Goal: Task Accomplishment & Management: Complete application form

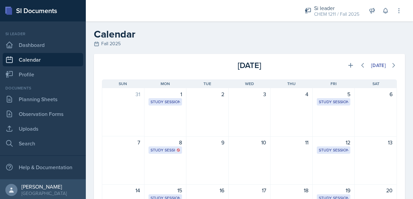
scroll to position [20, 0]
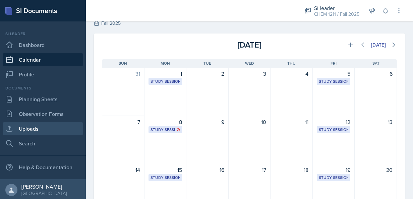
click at [29, 130] on link "Uploads" at bounding box center [43, 128] width 80 height 13
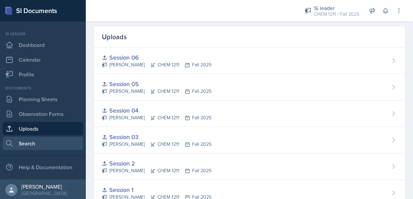
click at [33, 143] on link "Search" at bounding box center [43, 143] width 80 height 13
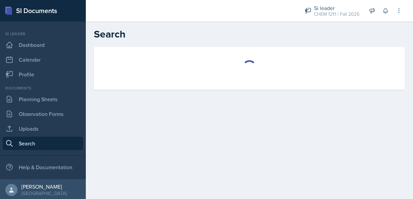
select select "all"
select select "1"
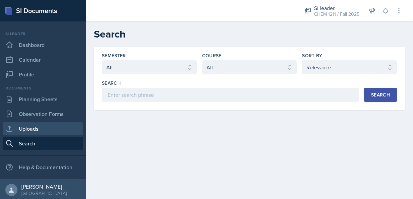
click at [28, 128] on link "Uploads" at bounding box center [43, 128] width 80 height 13
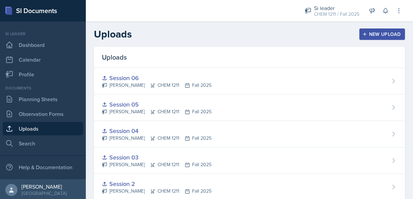
click at [359, 39] on button "New Upload" at bounding box center [382, 33] width 46 height 11
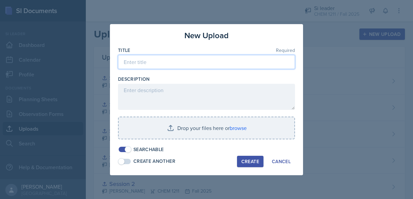
click at [177, 58] on input at bounding box center [206, 62] width 177 height 14
type input "Session 07"
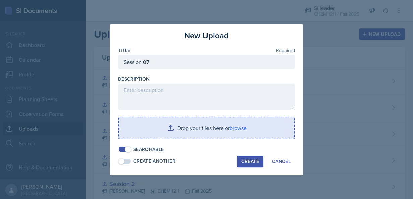
click at [178, 132] on input "file" at bounding box center [207, 127] width 176 height 21
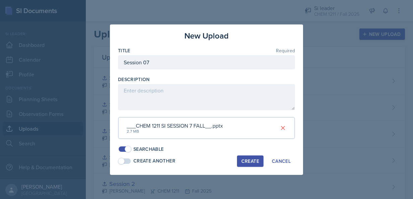
click at [251, 158] on div "Create" at bounding box center [250, 160] width 18 height 5
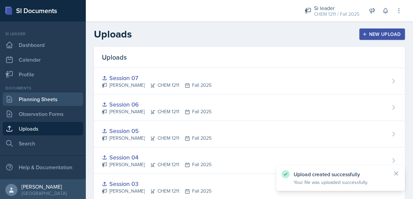
click at [41, 95] on link "Planning Sheets" at bounding box center [43, 98] width 80 height 13
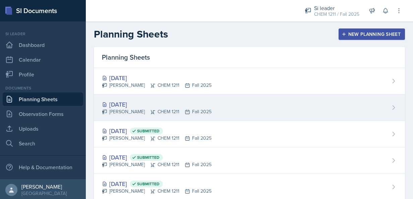
click at [139, 107] on div "[DATE]" at bounding box center [157, 104] width 110 height 9
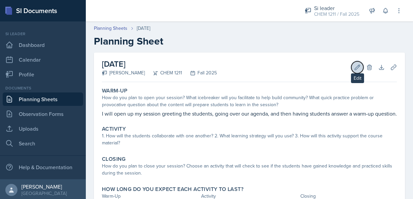
click at [354, 66] on icon at bounding box center [357, 67] width 7 height 7
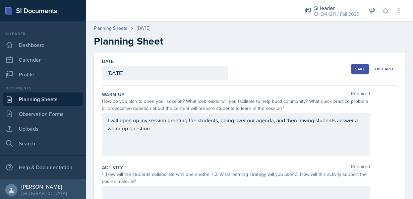
click at [175, 139] on div "I will open up my session greeting the students, going over our agenda, and the…" at bounding box center [236, 134] width 268 height 43
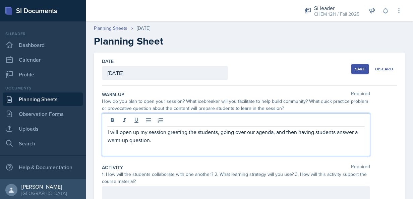
click at [197, 138] on p "I will open up my session greeting the students, going over our agenda, and the…" at bounding box center [236, 136] width 257 height 16
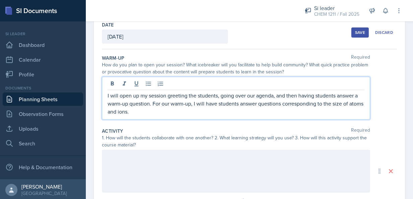
click at [233, 174] on div at bounding box center [236, 171] width 268 height 43
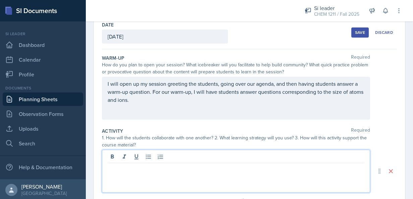
scroll to position [48, 0]
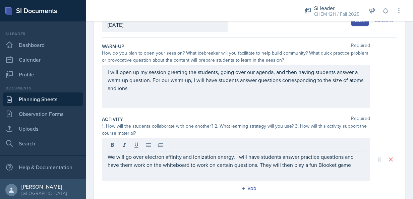
click at [336, 169] on div "We will go over electron affinity and ionization energy. I will have students a…" at bounding box center [236, 159] width 268 height 43
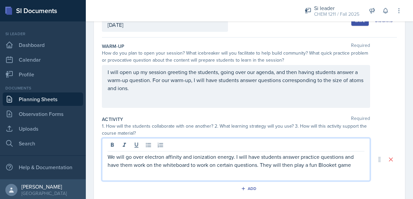
click at [356, 165] on p "We will go over electron affinity and ionization energy. I will have students a…" at bounding box center [236, 161] width 257 height 16
click at [352, 164] on p "We will go over electron affinity and ionization energy. I will have students a…" at bounding box center [236, 161] width 257 height 16
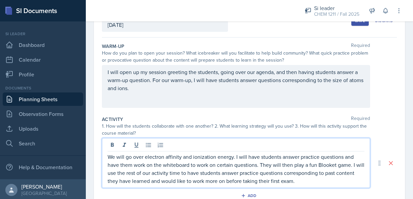
drag, startPoint x: 334, startPoint y: 178, endPoint x: 100, endPoint y: 151, distance: 235.7
click at [100, 151] on div "Date [DATE] [DATE] 31 1 2 3 4 5 6 7 8 9 10 11 12 13 14 15 16 17 18 19 20 21 22 …" at bounding box center [249, 162] width 311 height 317
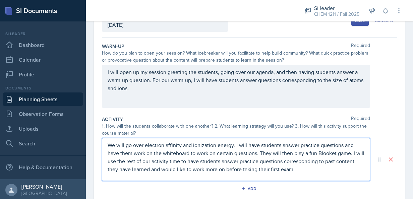
scroll to position [37, 0]
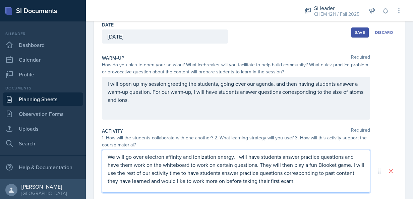
copy p "We will go over electron affinity and ionization energy. I will have students a…"
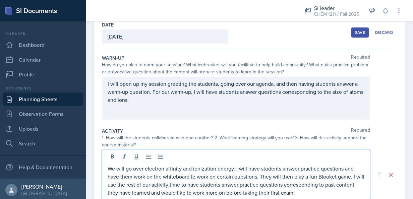
scroll to position [48, 0]
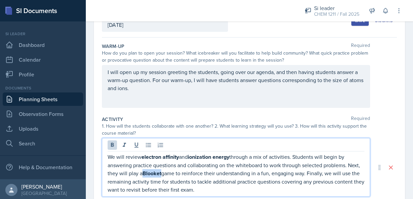
drag, startPoint x: 174, startPoint y: 174, endPoint x: 157, endPoint y: 173, distance: 17.1
click at [157, 173] on strong "Blooket" at bounding box center [151, 174] width 19 height 8
click at [112, 147] on icon at bounding box center [112, 145] width 7 height 7
drag, startPoint x: 143, startPoint y: 156, endPoint x: 179, endPoint y: 156, distance: 36.2
click at [179, 156] on strong "electron affinity" at bounding box center [160, 157] width 38 height 8
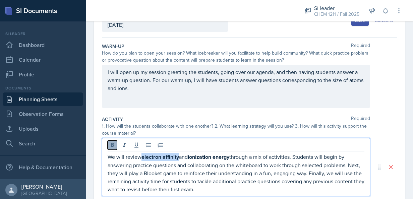
click at [115, 142] on icon at bounding box center [112, 145] width 7 height 7
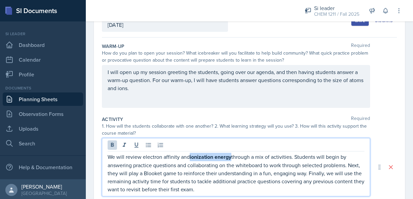
drag, startPoint x: 190, startPoint y: 159, endPoint x: 231, endPoint y: 157, distance: 41.0
click at [231, 157] on strong "ionization energy" at bounding box center [211, 157] width 42 height 8
click at [113, 146] on icon at bounding box center [112, 145] width 3 height 4
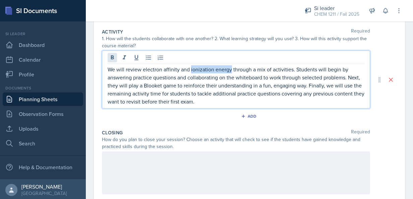
scroll to position [137, 0]
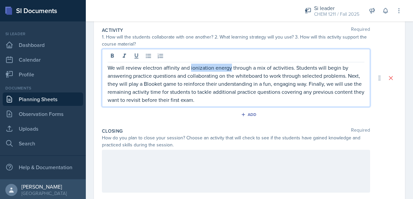
click at [348, 165] on div at bounding box center [236, 171] width 268 height 43
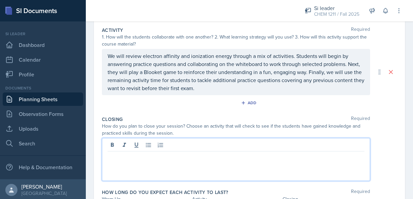
scroll to position [149, 0]
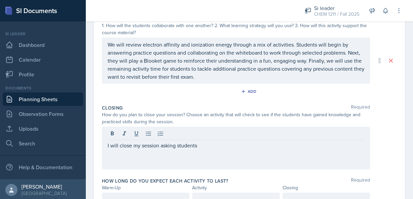
click at [137, 193] on div at bounding box center [145, 200] width 87 height 14
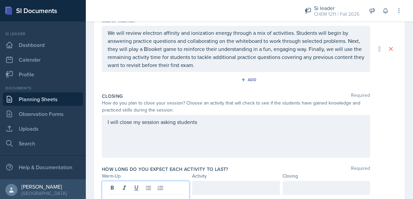
scroll to position [166, 0]
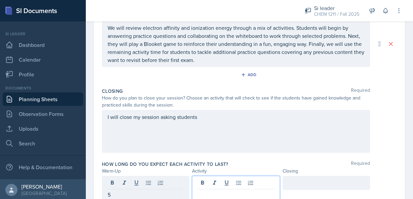
click at [217, 179] on div at bounding box center [235, 189] width 87 height 26
click at [316, 183] on div at bounding box center [325, 183] width 87 height 14
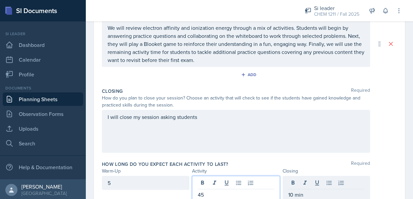
click at [246, 182] on div "45" at bounding box center [235, 189] width 87 height 26
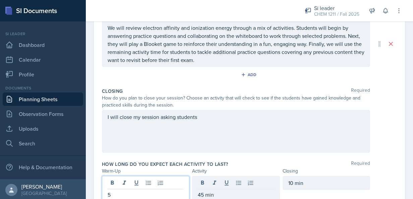
click at [132, 181] on div "5" at bounding box center [145, 189] width 87 height 26
click at [218, 176] on div "45 min" at bounding box center [235, 183] width 87 height 14
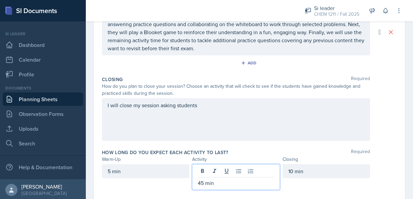
click at [244, 123] on div "I will close my session asking students" at bounding box center [236, 119] width 268 height 43
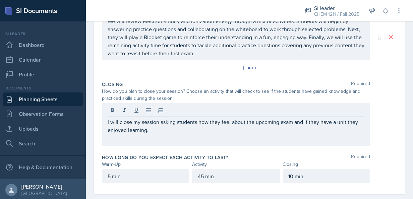
scroll to position [171, 0]
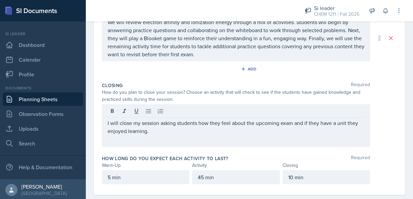
click at [185, 132] on p "I will close my session asking students how they feel about the upcoming exam a…" at bounding box center [236, 127] width 257 height 16
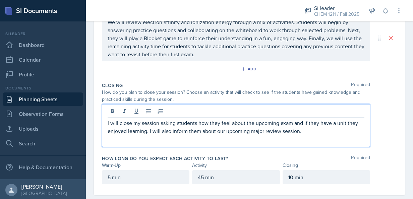
drag, startPoint x: 321, startPoint y: 133, endPoint x: 99, endPoint y: 118, distance: 223.0
click at [99, 118] on div "Date [DATE] [DATE] 31 1 2 3 4 5 6 7 8 9 10 11 12 13 14 15 16 17 18 19 20 21 22 …" at bounding box center [249, 38] width 311 height 314
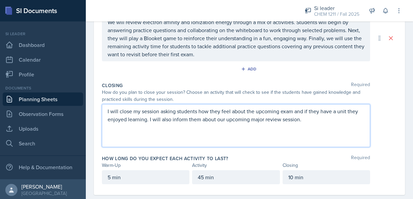
scroll to position [159, 0]
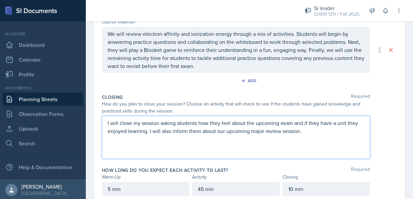
copy p "I will close my session asking students how they feel about the upcoming exam a…"
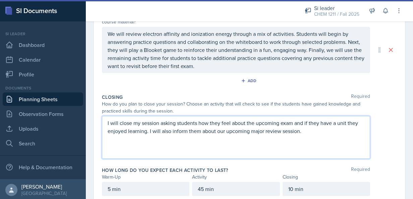
copy p "I will close my session asking students how they feel about the upcoming exam a…"
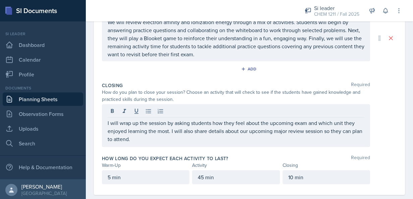
scroll to position [0, 0]
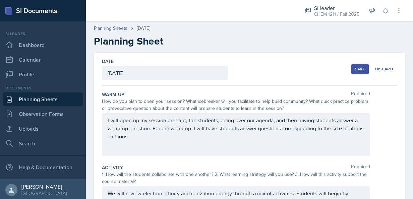
click at [353, 72] on button "Save" at bounding box center [359, 69] width 17 height 10
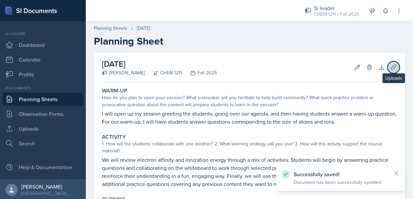
click at [390, 65] on icon at bounding box center [393, 67] width 7 height 7
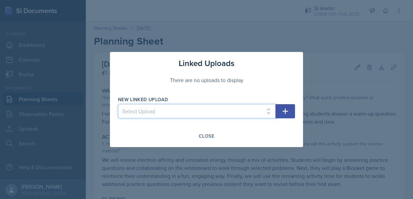
click at [263, 110] on select "Select Upload Session 1 Session 2 Session 03 Session 04 Session 05 Session 06 S…" at bounding box center [196, 111] width 157 height 14
select select "fd4b28c6-e70b-43ee-a824-9f1b62898672"
click at [118, 104] on select "Select Upload Session 1 Session 2 Session 03 Session 04 Session 05 Session 06 S…" at bounding box center [196, 111] width 157 height 14
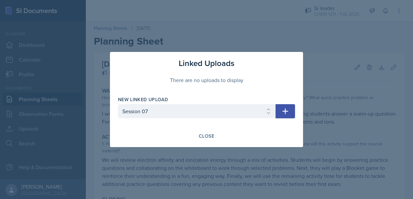
click at [291, 106] on button "button" at bounding box center [284, 111] width 19 height 14
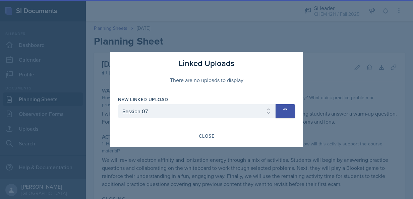
select select
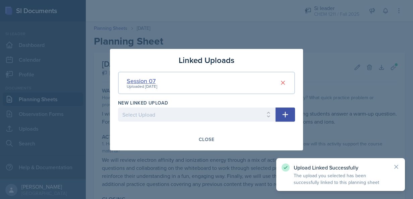
click at [145, 79] on div "Session 07" at bounding box center [142, 80] width 30 height 9
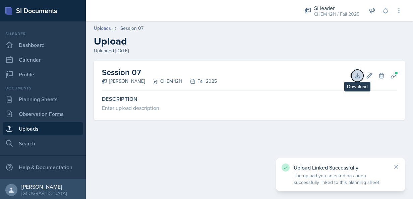
click at [360, 75] on icon at bounding box center [357, 75] width 7 height 7
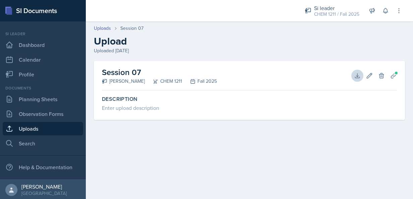
click at [243, 177] on main "Uploads Session 07 Upload Uploaded [DATE] Session 07 [PERSON_NAME] CHEM 1211 Fa…" at bounding box center [249, 110] width 327 height 178
click at [46, 111] on link "Observation Forms" at bounding box center [43, 113] width 80 height 13
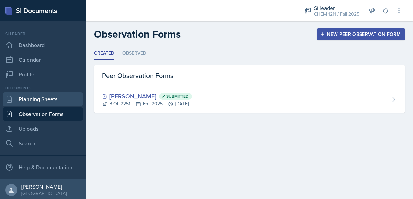
click at [42, 104] on link "Planning Sheets" at bounding box center [43, 98] width 80 height 13
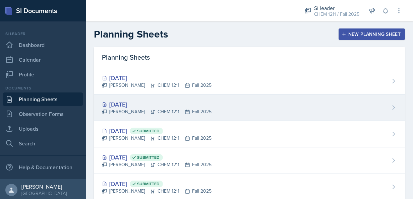
click at [245, 100] on div "[DATE] [PERSON_NAME] CHEM 1211 Fall 2025" at bounding box center [249, 107] width 311 height 26
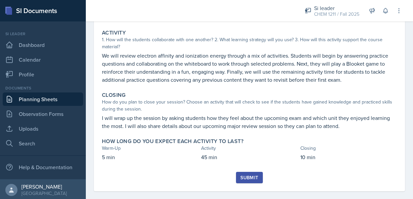
scroll to position [109, 0]
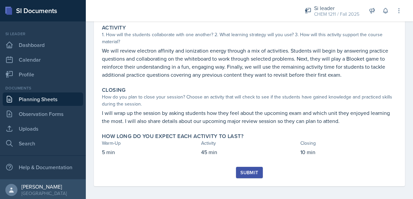
click at [250, 171] on div "Submit" at bounding box center [249, 172] width 18 height 5
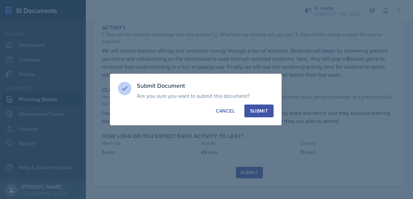
click at [256, 106] on button "Submit" at bounding box center [258, 111] width 29 height 13
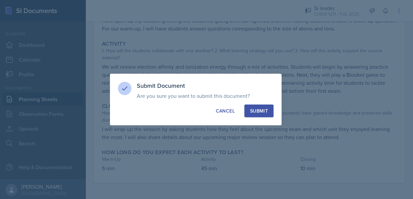
scroll to position [93, 0]
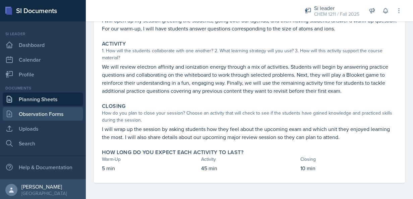
click at [49, 111] on link "Observation Forms" at bounding box center [43, 113] width 80 height 13
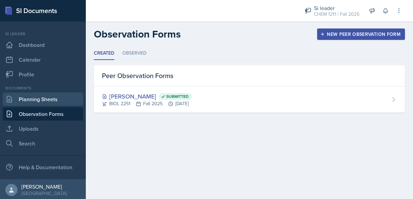
click at [47, 102] on link "Planning Sheets" at bounding box center [43, 98] width 80 height 13
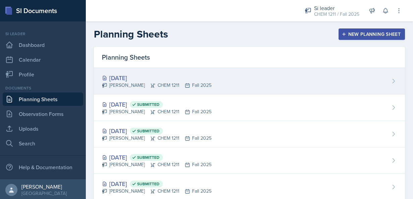
click at [188, 86] on div "[PERSON_NAME] CHEM 1211 Fall 2025" at bounding box center [157, 85] width 110 height 7
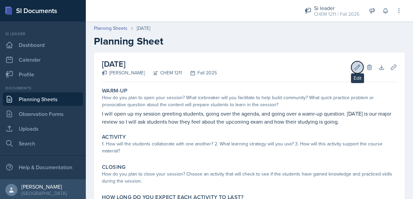
click at [355, 69] on icon at bounding box center [357, 67] width 7 height 7
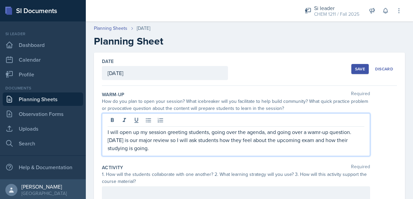
drag, startPoint x: 203, startPoint y: 139, endPoint x: 93, endPoint y: 136, distance: 109.6
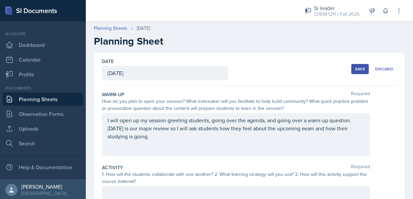
drag, startPoint x: 165, startPoint y: 147, endPoint x: 98, endPoint y: 120, distance: 72.0
click at [319, 121] on div "I will open up my session greeting students, going over the agenda, and going o…" at bounding box center [236, 134] width 268 height 43
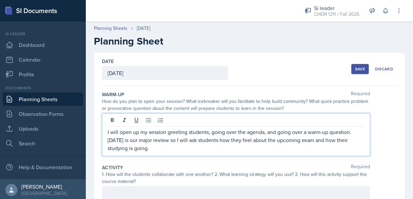
click at [352, 133] on p "I will open up my session greeting students, going over the agenda, and going o…" at bounding box center [236, 140] width 257 height 24
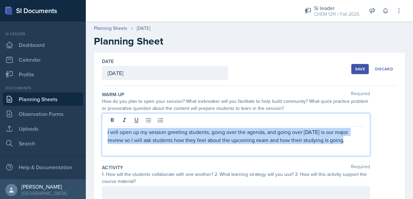
drag, startPoint x: 350, startPoint y: 142, endPoint x: 92, endPoint y: 126, distance: 258.2
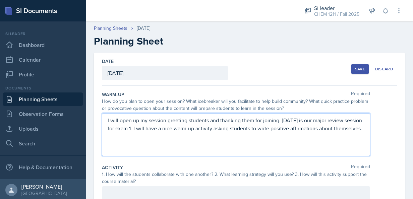
click at [281, 122] on p "I will open up my session greeting students and thanking them for joining. [DAT…" at bounding box center [236, 124] width 257 height 16
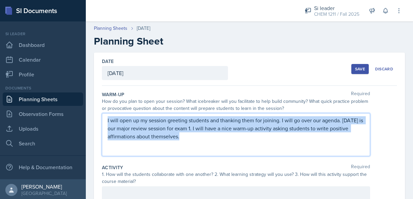
drag, startPoint x: 186, startPoint y: 140, endPoint x: 88, endPoint y: 111, distance: 102.6
copy p "I will open up my session greeting students and thanking them for joining. I wi…"
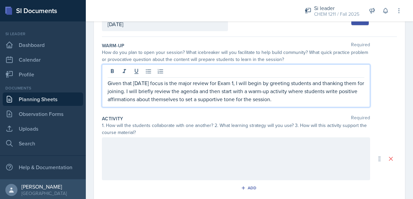
click at [284, 154] on div at bounding box center [236, 158] width 268 height 43
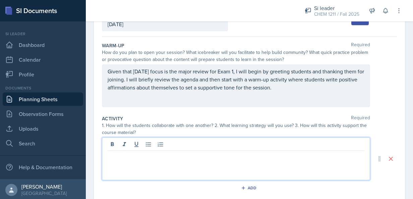
scroll to position [60, 0]
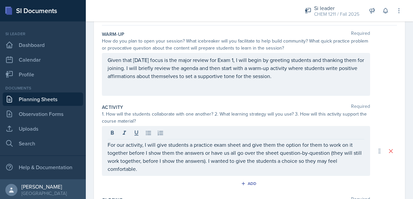
drag, startPoint x: 158, startPoint y: 172, endPoint x: 92, endPoint y: 143, distance: 72.6
click at [92, 143] on div "Date [DATE] [DATE] 31 1 2 3 4 5 6 7 8 9 10 11 12 13 14 15 16 17 18 19 20 21 22 …" at bounding box center [249, 158] width 327 height 333
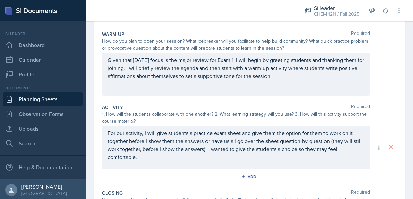
drag, startPoint x: 142, startPoint y: 162, endPoint x: 100, endPoint y: 125, distance: 56.3
click at [100, 125] on div "Date [DATE] [DATE] 31 1 2 3 4 5 6 7 8 9 10 11 12 13 14 15 16 17 18 19 20 21 22 …" at bounding box center [249, 147] width 311 height 310
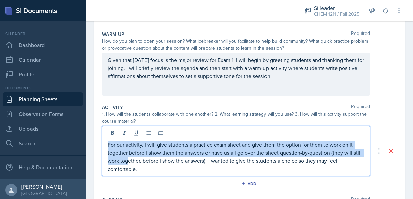
drag, startPoint x: 138, startPoint y: 158, endPoint x: 100, endPoint y: 131, distance: 46.4
click at [100, 131] on div "Date [DATE] [DATE] 31 1 2 3 4 5 6 7 8 9 10 11 12 13 14 15 16 17 18 19 20 21 22 …" at bounding box center [249, 150] width 311 height 317
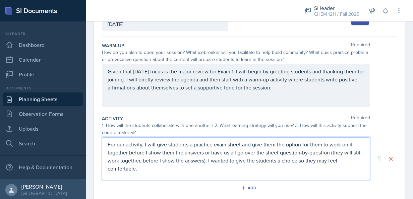
click at [143, 167] on p "For our activity, I will give students a practice exam sheet and give them the …" at bounding box center [236, 156] width 257 height 32
drag, startPoint x: 143, startPoint y: 167, endPoint x: 93, endPoint y: 141, distance: 56.5
click at [93, 141] on div "Date [DATE] [DATE] 31 1 2 3 4 5 6 7 8 9 10 11 12 13 14 15 16 17 18 19 20 21 22 …" at bounding box center [249, 167] width 327 height 326
copy p "For our activity, I will give students a practice exam sheet and give them the …"
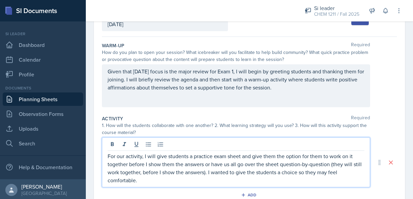
scroll to position [60, 0]
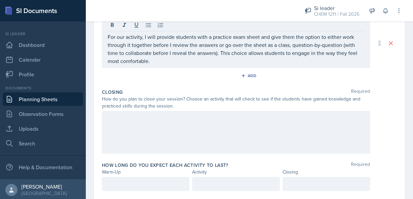
click at [207, 122] on div at bounding box center [236, 132] width 268 height 43
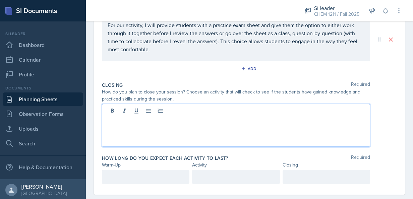
scroll to position [168, 0]
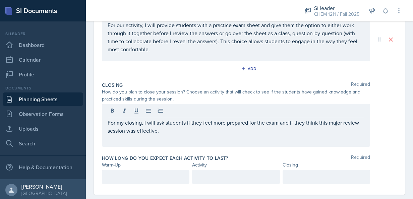
click at [141, 184] on div "How long do you expect each activity to last? Required Warm-Up Activity Closing" at bounding box center [249, 170] width 295 height 37
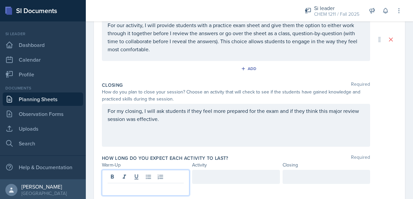
click at [130, 179] on div at bounding box center [145, 183] width 87 height 26
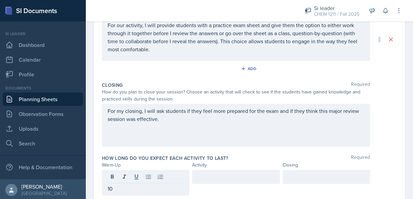
click at [193, 176] on div at bounding box center [235, 177] width 87 height 14
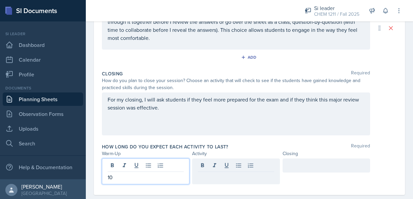
click at [141, 167] on div "10" at bounding box center [145, 171] width 87 height 26
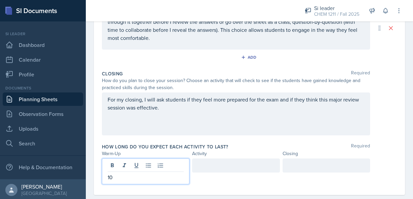
click at [207, 163] on div at bounding box center [235, 165] width 87 height 14
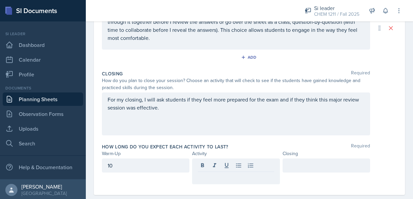
click at [336, 158] on div at bounding box center [325, 165] width 87 height 14
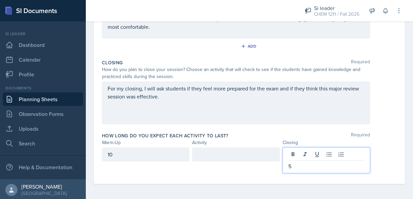
click at [247, 153] on div at bounding box center [235, 154] width 87 height 14
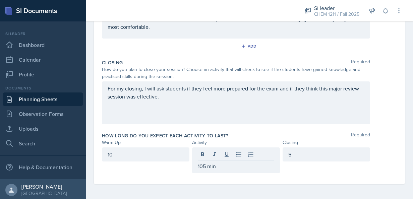
click at [165, 158] on div "10" at bounding box center [145, 154] width 87 height 14
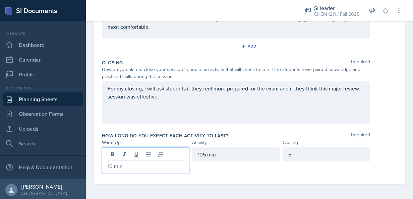
click at [304, 150] on div "5" at bounding box center [325, 154] width 87 height 14
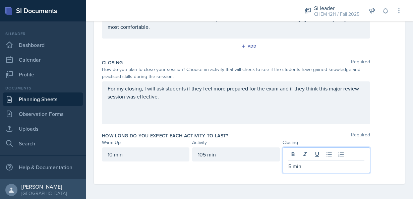
click at [367, 130] on div "How long do you expect each activity to last? Required Warm-Up Activity Closing…" at bounding box center [249, 154] width 295 height 49
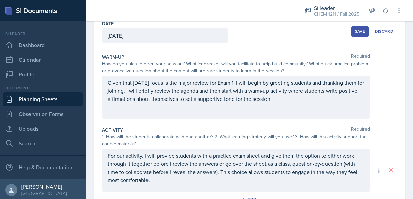
scroll to position [0, 0]
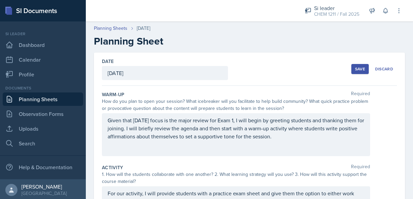
click at [355, 68] on div "Save" at bounding box center [360, 68] width 10 height 5
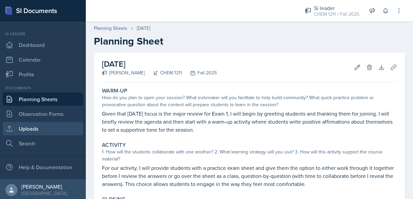
click at [41, 129] on link "Uploads" at bounding box center [43, 128] width 80 height 13
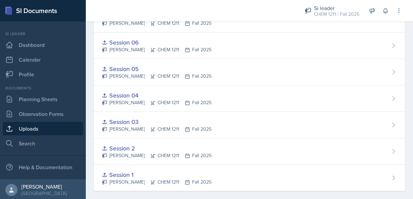
scroll to position [69, 0]
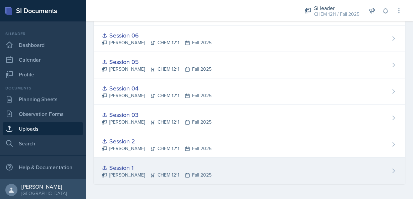
click at [374, 171] on div "Session 1 [PERSON_NAME] CHEM 1211 Fall 2025" at bounding box center [249, 171] width 311 height 26
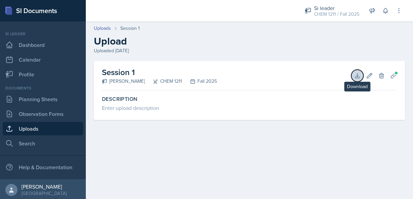
click at [359, 74] on icon at bounding box center [357, 75] width 7 height 7
click at [104, 29] on link "Uploads" at bounding box center [102, 28] width 17 height 7
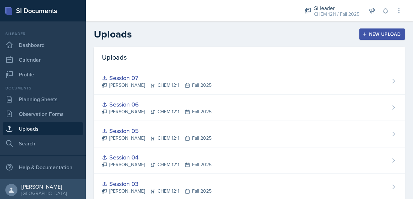
scroll to position [69, 0]
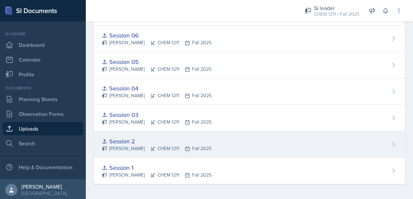
click at [303, 143] on div "Session 2 [PERSON_NAME] CHEM 1211 Fall 2025" at bounding box center [249, 144] width 311 height 26
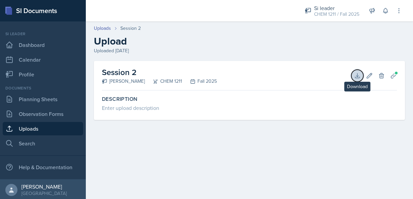
click at [358, 76] on icon at bounding box center [357, 75] width 4 height 4
click at [110, 27] on link "Uploads" at bounding box center [102, 28] width 17 height 7
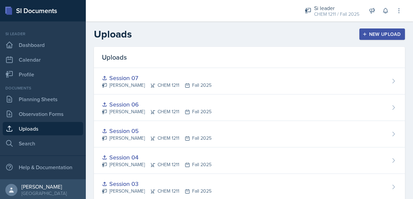
click at [407, 47] on div "Uploads Session 07 [PERSON_NAME] CHEM 1211 Fall 2025 Session 06 [PERSON_NAME] C…" at bounding box center [249, 158] width 327 height 222
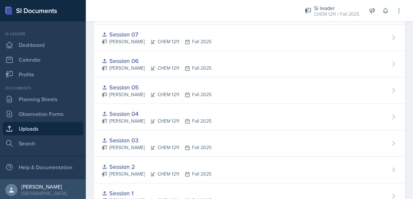
scroll to position [45, 0]
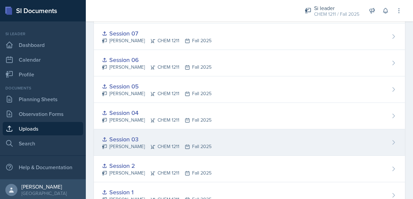
click at [246, 137] on div "Session 03 [PERSON_NAME] CHEM 1211 Fall 2025" at bounding box center [249, 142] width 311 height 26
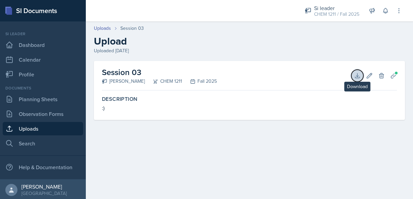
click at [358, 74] on icon at bounding box center [357, 75] width 7 height 7
click at [107, 25] on link "Uploads" at bounding box center [102, 28] width 17 height 7
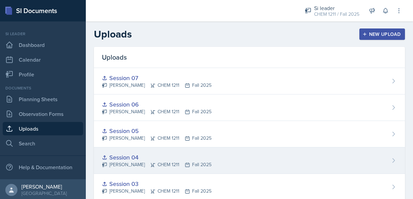
click at [204, 165] on div "Session 04 [PERSON_NAME] CHEM 1211 Fall 2025" at bounding box center [249, 160] width 311 height 26
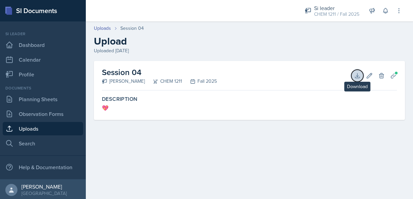
click at [360, 74] on icon at bounding box center [357, 75] width 7 height 7
click at [103, 28] on link "Uploads" at bounding box center [102, 28] width 17 height 7
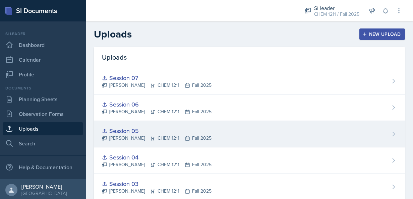
click at [150, 129] on div "Session 05" at bounding box center [157, 130] width 110 height 9
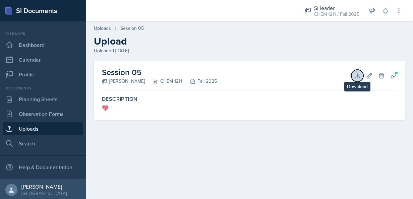
click at [355, 73] on icon at bounding box center [357, 75] width 7 height 7
click at [102, 28] on link "Uploads" at bounding box center [102, 28] width 17 height 7
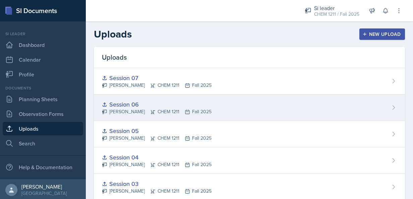
click at [136, 105] on div "Session 06" at bounding box center [157, 104] width 110 height 9
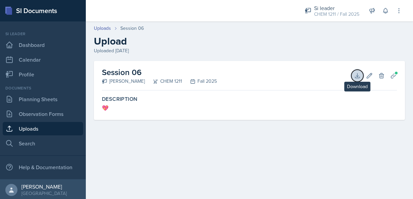
click at [359, 72] on icon at bounding box center [357, 75] width 7 height 7
click at [103, 26] on link "Uploads" at bounding box center [102, 28] width 17 height 7
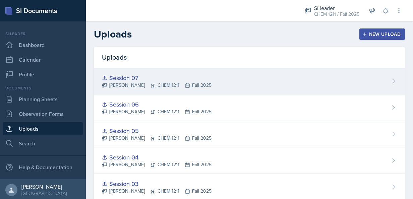
click at [153, 87] on div "[PERSON_NAME] CHEM 1211 Fall 2025" at bounding box center [157, 85] width 110 height 7
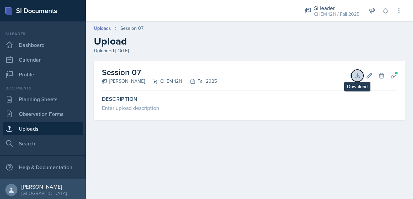
click at [355, 76] on icon at bounding box center [357, 75] width 7 height 7
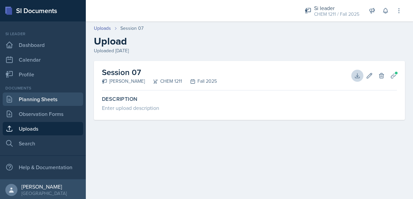
click at [54, 102] on link "Planning Sheets" at bounding box center [43, 98] width 80 height 13
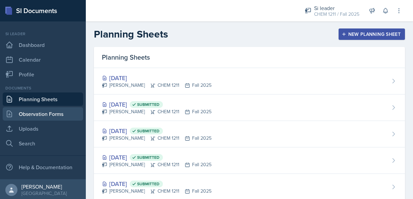
click at [61, 115] on link "Observation Forms" at bounding box center [43, 113] width 80 height 13
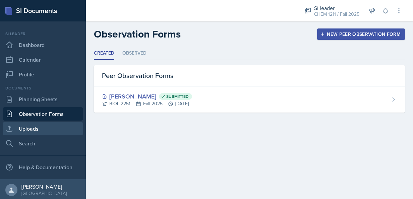
click at [43, 128] on link "Uploads" at bounding box center [43, 128] width 80 height 13
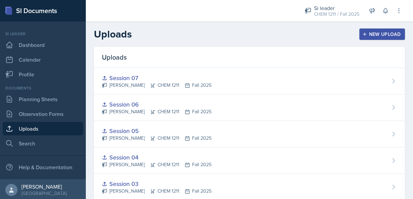
click at [367, 35] on div "New Upload" at bounding box center [382, 33] width 37 height 5
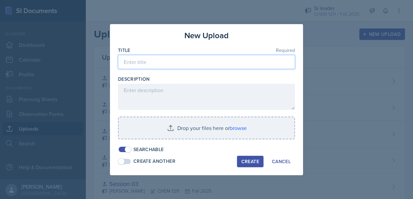
click at [235, 60] on input at bounding box center [206, 62] width 177 height 14
type input "a"
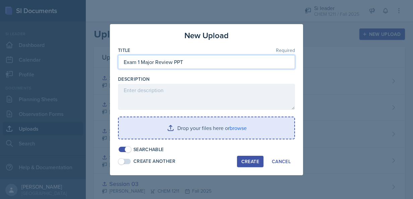
type input "Exam 1 Major Review PPT"
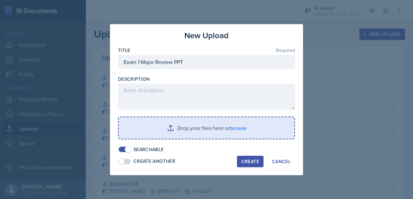
click at [172, 122] on input "file" at bounding box center [207, 127] width 176 height 21
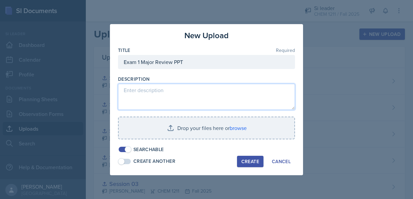
click at [225, 98] on textarea at bounding box center [206, 97] width 177 height 26
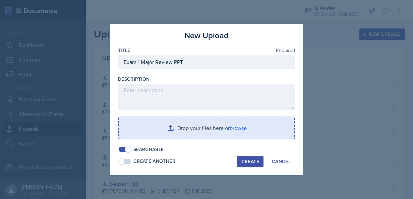
click at [188, 130] on input "file" at bounding box center [207, 127] width 176 height 21
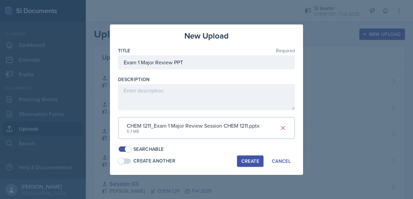
click at [246, 162] on div "Create" at bounding box center [250, 160] width 18 height 5
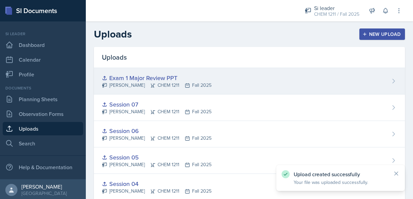
click at [375, 81] on div "Exam 1 Major Review PPT [PERSON_NAME] CHEM 1211 Fall 2025" at bounding box center [249, 81] width 311 height 26
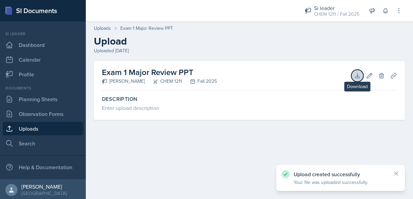
click at [359, 71] on button "Download" at bounding box center [357, 76] width 12 height 12
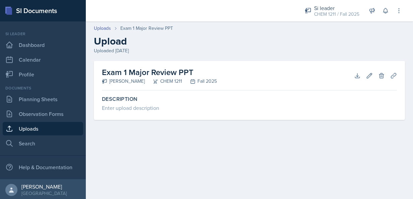
click at [228, 84] on div "Exam 1 Major Review PPT [PERSON_NAME] CHEM 1211 Fall 2025 Download Edit Delete …" at bounding box center [249, 75] width 295 height 29
click at [397, 76] on button "Planning Sheets" at bounding box center [393, 76] width 12 height 12
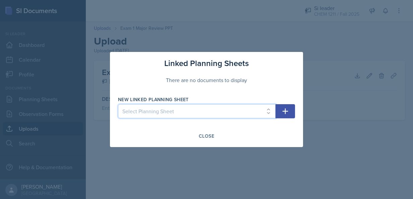
click at [267, 106] on select "Select Planning Sheet [DATE] [DATE] [DATE] [DATE] [DATE] [DATE] [DATE] [DATE] […" at bounding box center [196, 111] width 157 height 14
select select "e1176d4b-d3ab-4e5b-a81a-4ddaaafa16d5"
click at [118, 104] on select "Select Planning Sheet [DATE] [DATE] [DATE] [DATE] [DATE] [DATE] [DATE] [DATE] […" at bounding box center [196, 111] width 157 height 14
click at [286, 113] on icon "button" at bounding box center [285, 111] width 8 height 8
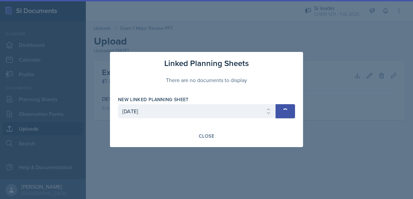
select select
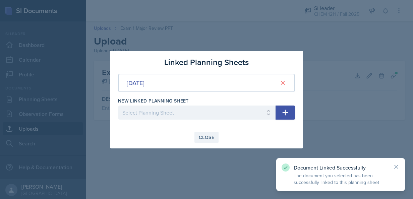
click at [201, 140] on div "Close" at bounding box center [206, 137] width 15 height 5
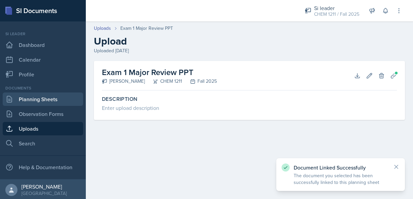
click at [36, 104] on link "Planning Sheets" at bounding box center [43, 98] width 80 height 13
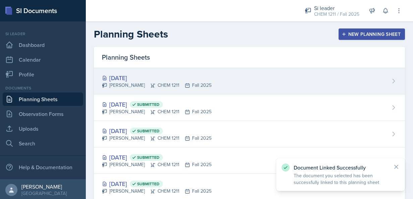
click at [184, 93] on div "[DATE] [PERSON_NAME] CHEM 1211 Fall 2025" at bounding box center [249, 81] width 311 height 26
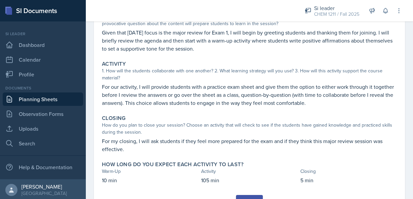
scroll to position [82, 0]
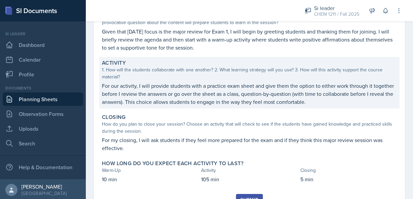
click at [249, 94] on p "For our activity, I will provide students with a practice exam sheet and give t…" at bounding box center [249, 94] width 295 height 24
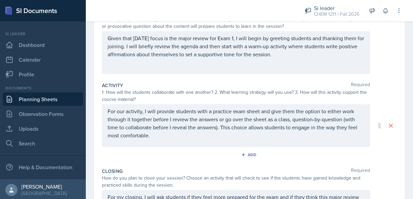
click at [287, 123] on p "For our activity, I will provide students with a practice exam sheet and give t…" at bounding box center [236, 123] width 257 height 32
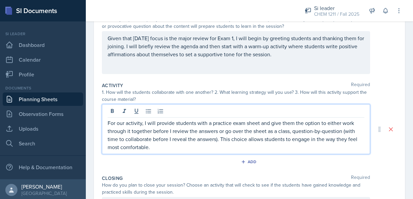
click at [295, 131] on p "For our activity, I will provide students with a practice exam sheet and give t…" at bounding box center [236, 135] width 257 height 32
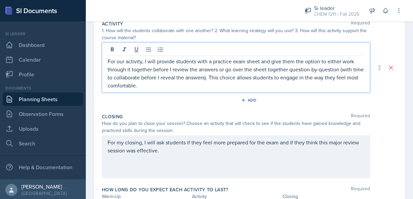
scroll to position [144, 0]
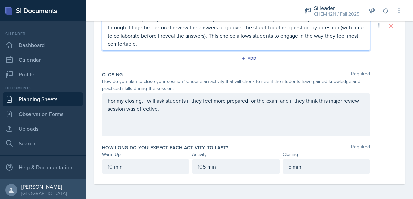
click at [390, 112] on div "For my closing, I will ask students if they feel more prepared for the exam and…" at bounding box center [249, 114] width 295 height 43
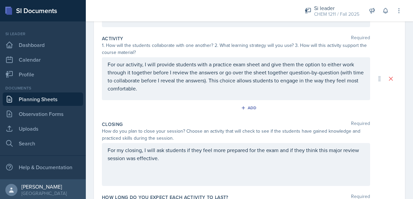
click at [281, 95] on div "For our activity, I will provide students with a practice exam sheet and give t…" at bounding box center [236, 78] width 268 height 43
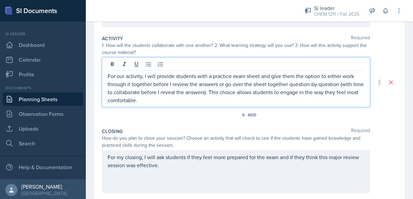
scroll to position [141, 0]
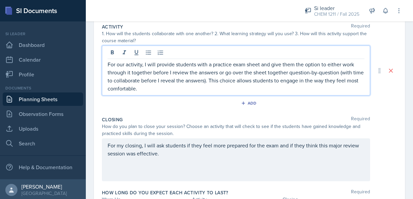
click at [261, 90] on p "For our activity, I will provide students with a practice exam sheet and give t…" at bounding box center [236, 76] width 257 height 32
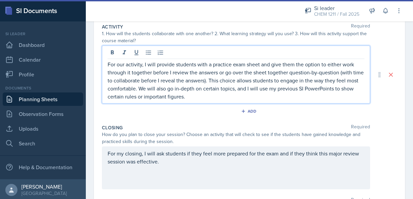
drag, startPoint x: 211, startPoint y: 94, endPoint x: 148, endPoint y: 82, distance: 64.7
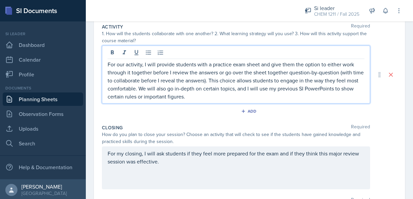
drag, startPoint x: 148, startPoint y: 82, endPoint x: 255, endPoint y: 97, distance: 107.8
click at [255, 97] on p "For our activity, I will provide students with a practice exam sheet and give t…" at bounding box center [236, 80] width 257 height 40
drag, startPoint x: 255, startPoint y: 97, endPoint x: 205, endPoint y: 99, distance: 49.3
click at [205, 99] on p "For our activity, I will provide students with a practice exam sheet and give t…" at bounding box center [236, 80] width 257 height 40
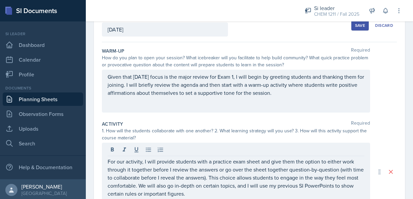
scroll to position [42, 0]
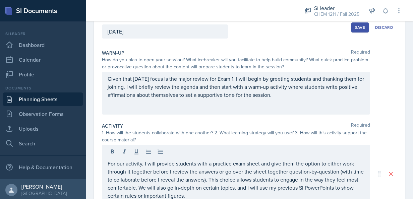
click at [357, 25] on div "Save" at bounding box center [360, 27] width 10 height 5
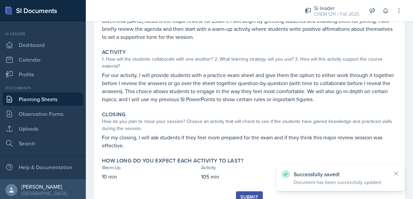
scroll to position [120, 0]
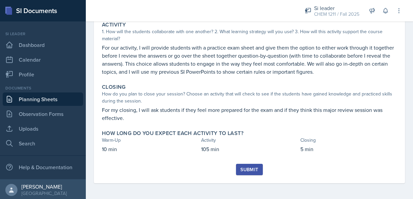
click at [248, 167] on div "Submit" at bounding box center [249, 169] width 18 height 5
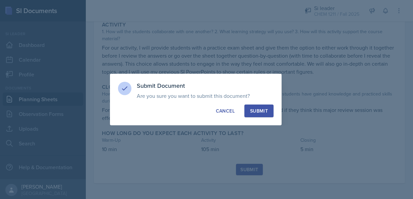
click at [259, 112] on div "Submit" at bounding box center [259, 111] width 18 height 7
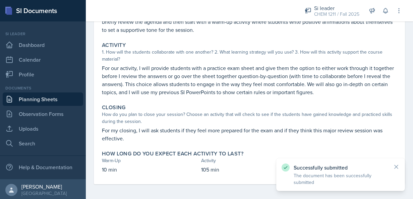
scroll to position [101, 0]
